Goal: Find specific page/section: Find specific page/section

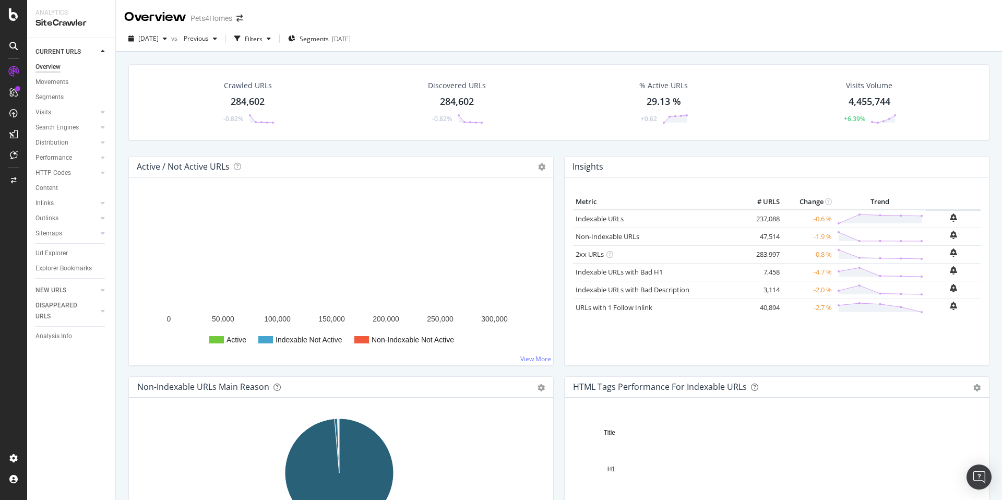
scroll to position [87, 0]
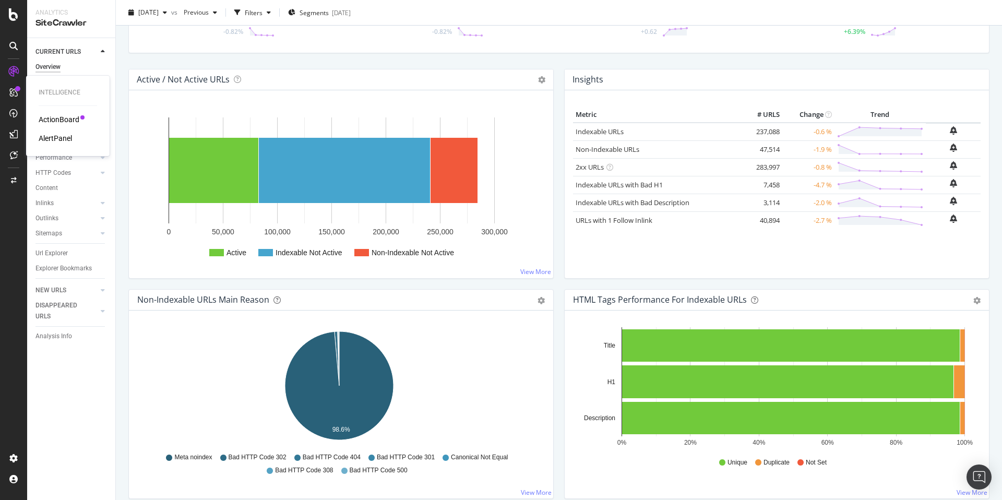
click at [71, 117] on div "ActionBoard" at bounding box center [59, 119] width 41 height 10
